Goal: Browse casually

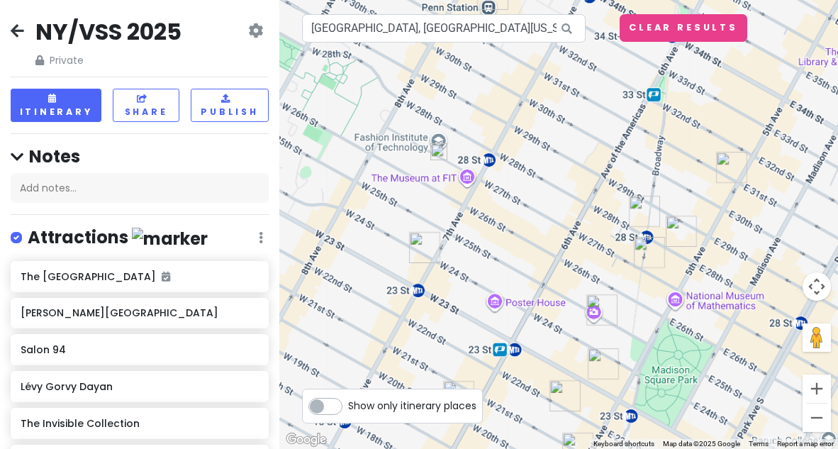
click at [420, 254] on img "Crumbl - Chelsea" at bounding box center [424, 247] width 31 height 31
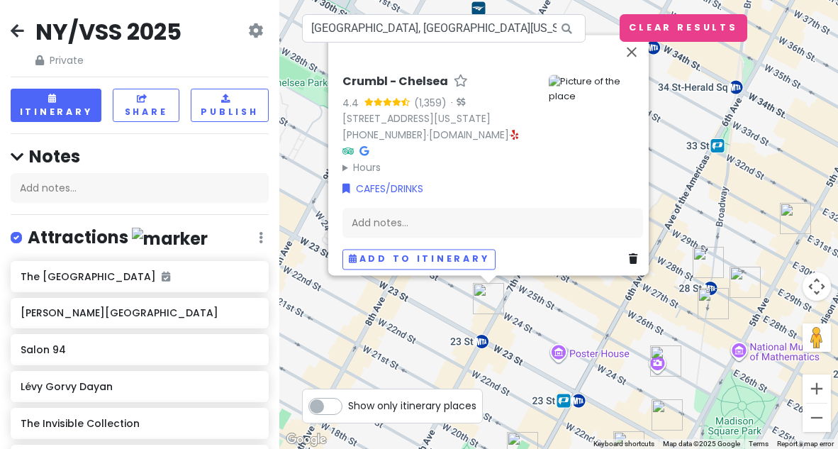
click at [660, 359] on img "maman" at bounding box center [665, 360] width 31 height 31
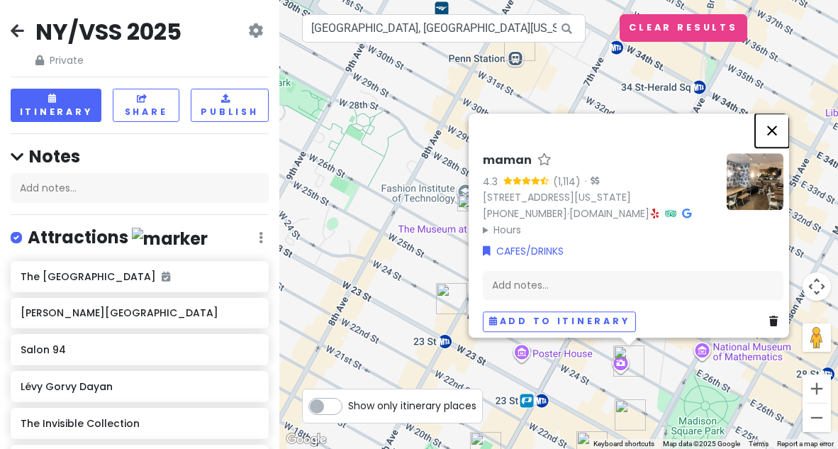
click at [772, 121] on button "Close" at bounding box center [772, 130] width 34 height 34
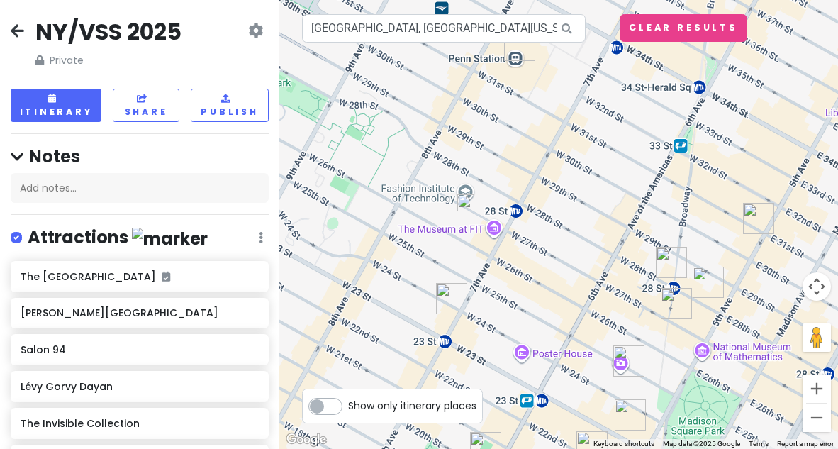
click at [670, 297] on img "Cha Cha Matcha (NoMad)" at bounding box center [676, 303] width 31 height 31
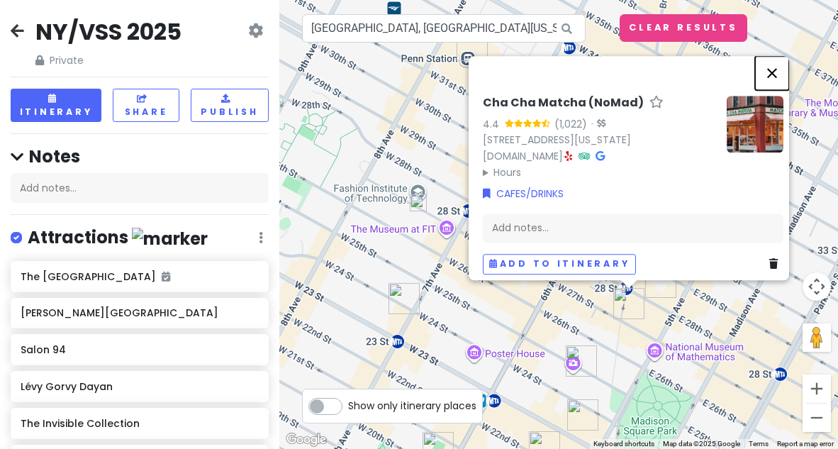
click at [779, 70] on button "Close" at bounding box center [772, 73] width 34 height 34
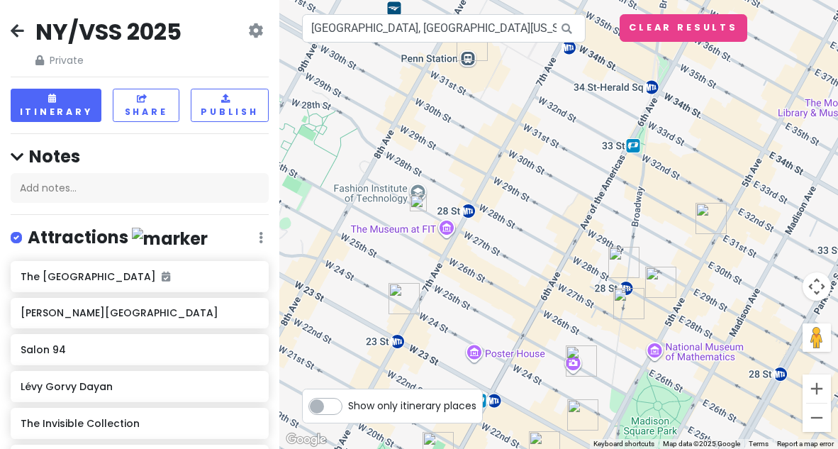
click at [628, 267] on img "Nubeluz (Ritz-Carlton New York)" at bounding box center [624, 262] width 31 height 31
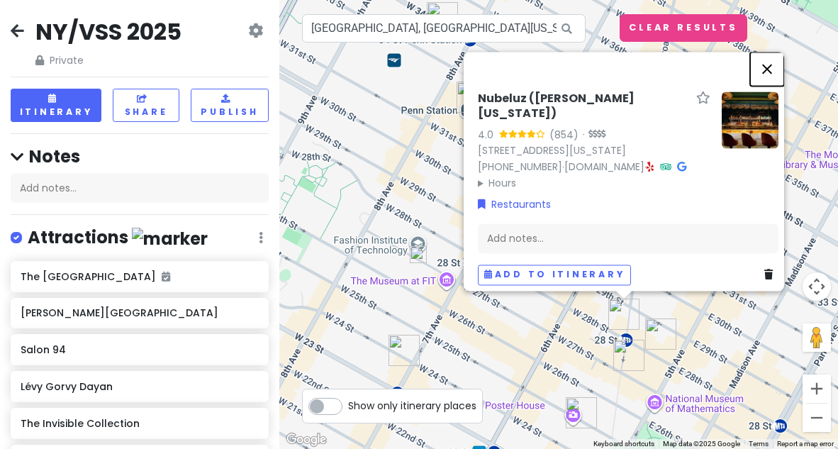
click at [779, 66] on button "Close" at bounding box center [768, 69] width 34 height 34
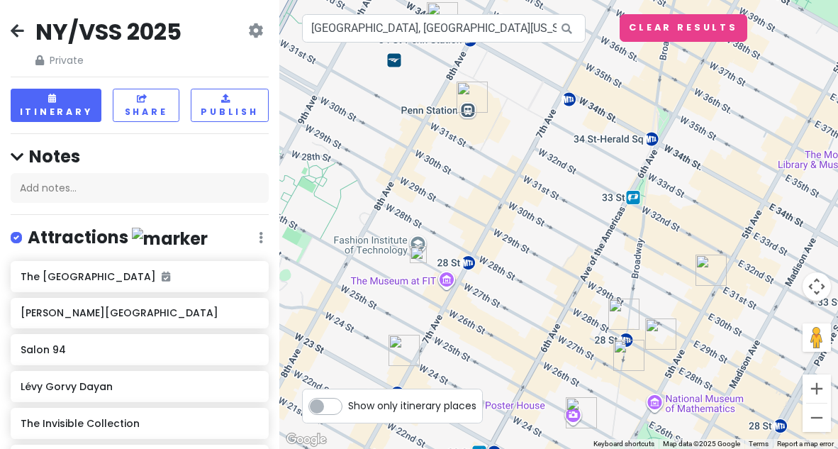
click at [653, 334] on img "The Portrait Bar" at bounding box center [661, 334] width 31 height 31
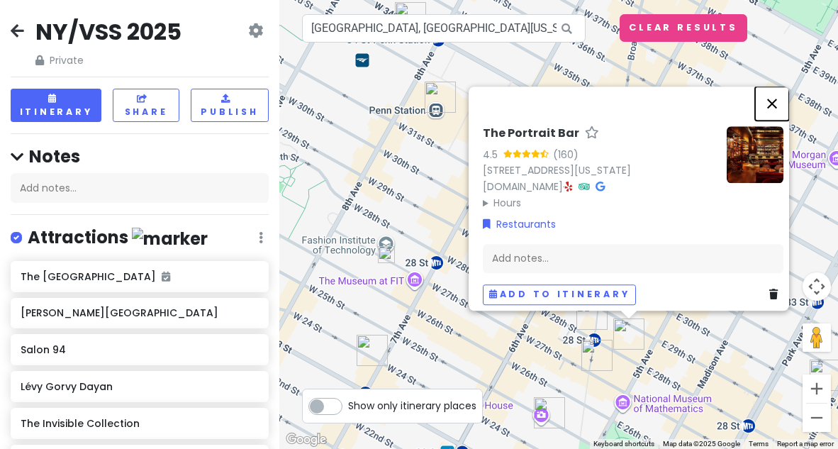
click at [783, 95] on button "Close" at bounding box center [772, 104] width 34 height 34
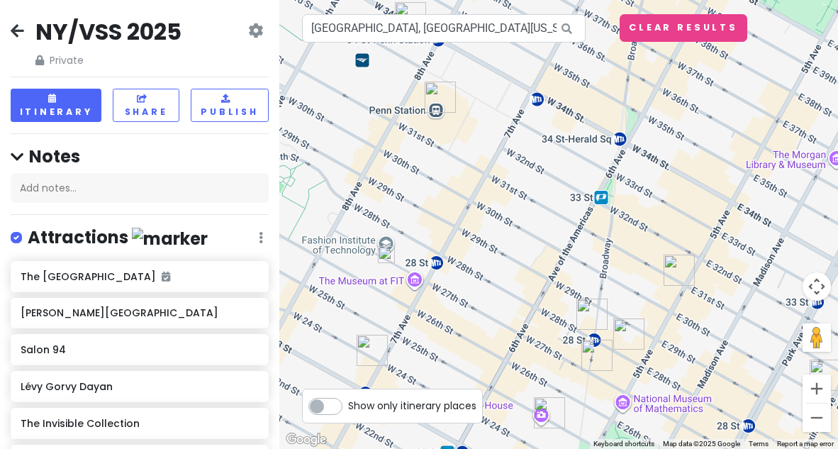
click at [447, 101] on img "Madison Square Garden" at bounding box center [440, 97] width 31 height 31
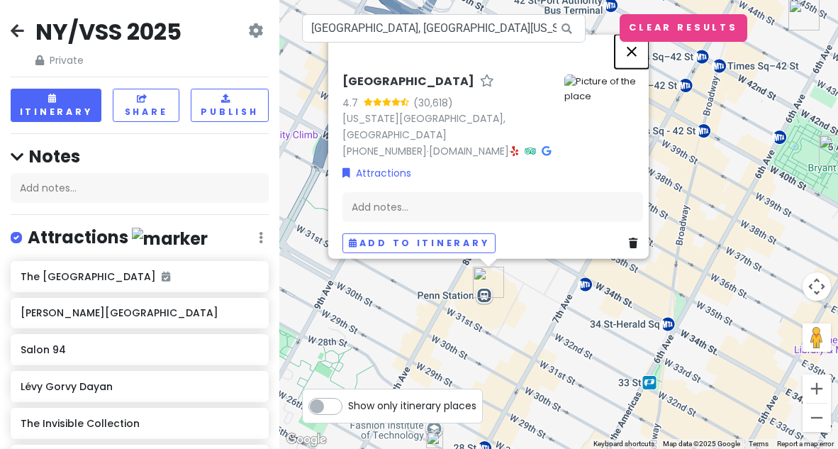
click at [637, 52] on button "Close" at bounding box center [632, 51] width 34 height 34
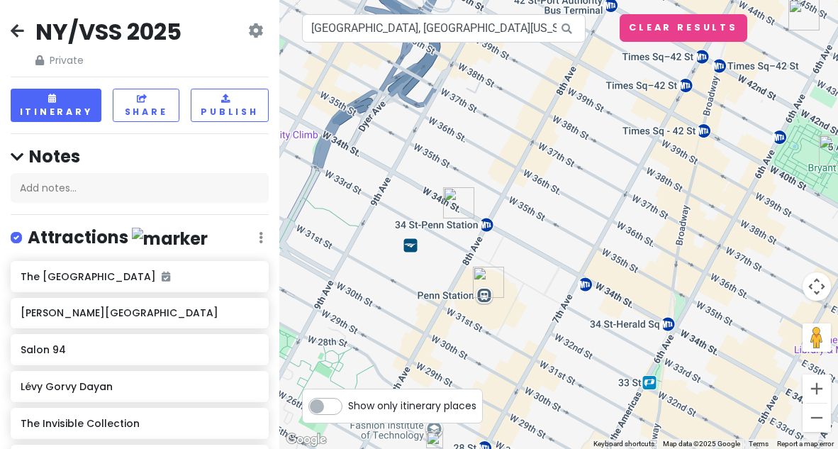
click at [452, 204] on img "Chipotle Mexican Grill" at bounding box center [458, 202] width 31 height 31
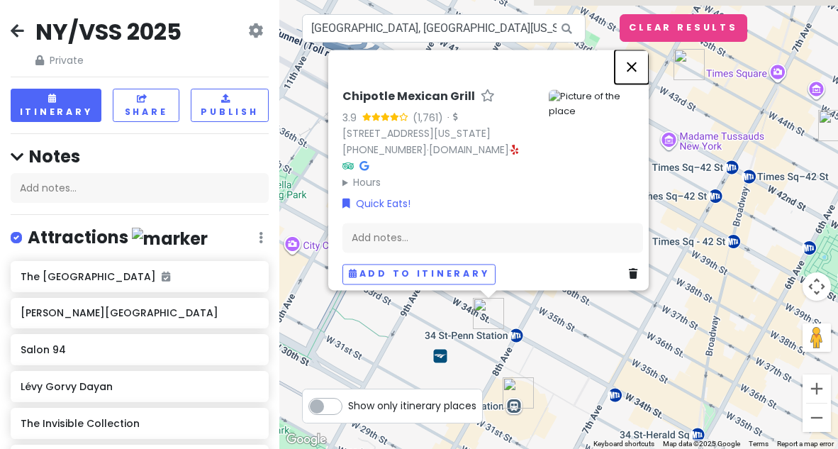
click at [635, 55] on button "Close" at bounding box center [632, 67] width 34 height 34
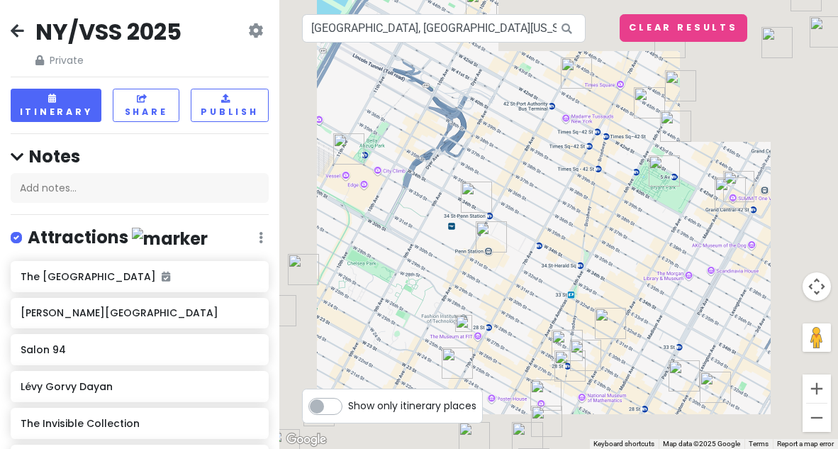
drag, startPoint x: 594, startPoint y: 316, endPoint x: 483, endPoint y: 170, distance: 183.3
click at [484, 170] on div at bounding box center [558, 224] width 559 height 449
